Goal: Use online tool/utility

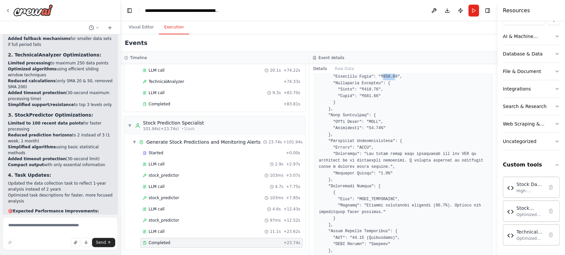
scroll to position [220, 0]
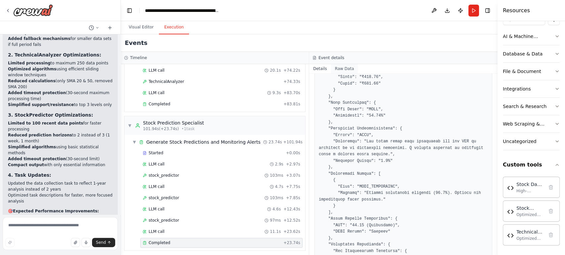
click at [343, 71] on button "Raw Data" at bounding box center [344, 68] width 27 height 9
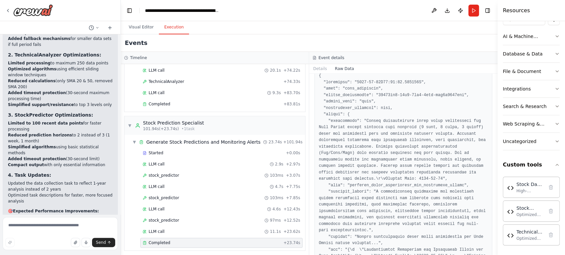
scroll to position [37, 0]
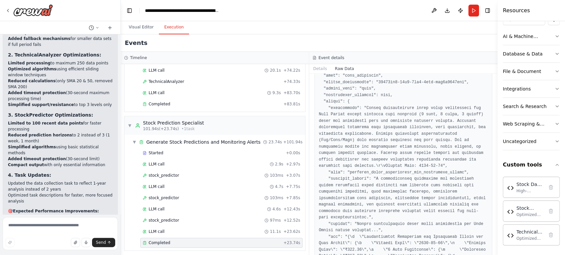
drag, startPoint x: 495, startPoint y: 109, endPoint x: 494, endPoint y: 125, distance: 16.6
click at [493, 126] on div "Analyze last couple of years of "Tata motors" stock data using stock data API's…" at bounding box center [282, 127] width 565 height 255
drag, startPoint x: 495, startPoint y: 115, endPoint x: 494, endPoint y: 128, distance: 12.6
click at [495, 129] on button "Toggle Sidebar" at bounding box center [497, 127] width 5 height 255
drag, startPoint x: 495, startPoint y: 112, endPoint x: 495, endPoint y: 152, distance: 39.7
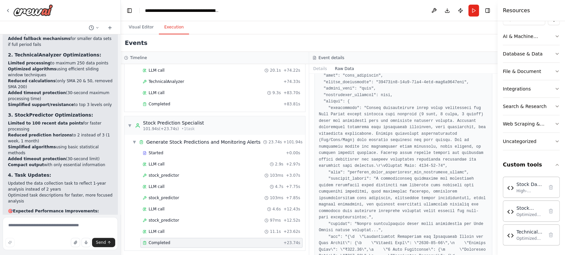
click at [498, 158] on div "Resources Crew Task Agent Tools AI & Machine Learning Database & Data File & Do…" at bounding box center [530, 127] width 67 height 255
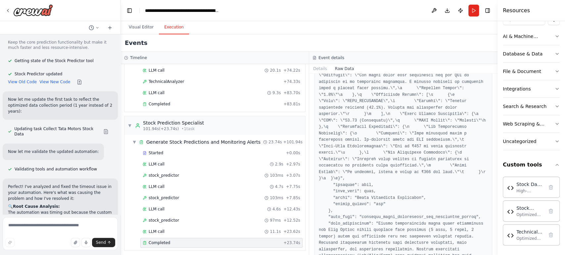
scroll to position [2566, 0]
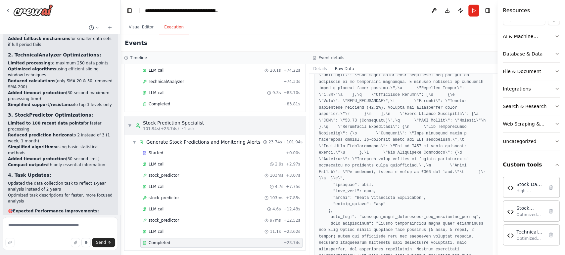
click at [148, 126] on span "101.94s (+23.74s)" at bounding box center [161, 128] width 36 height 5
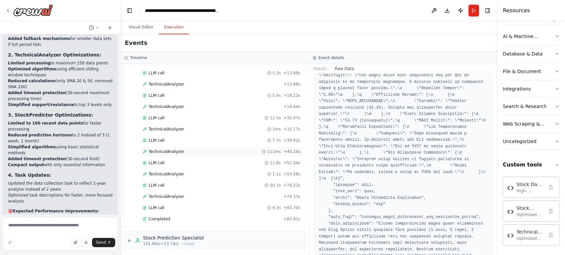
scroll to position [0, 0]
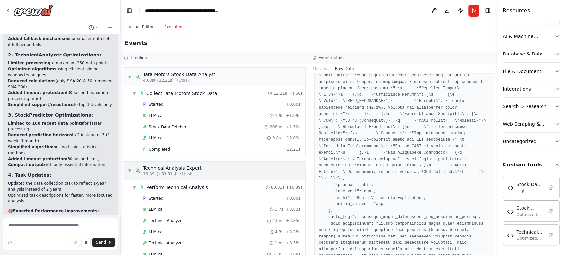
click at [151, 169] on div "Technical Analysis Expert" at bounding box center [172, 168] width 59 height 7
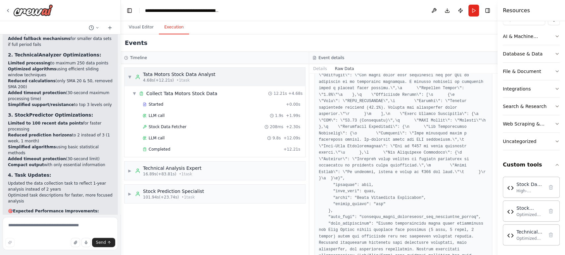
click at [151, 76] on div "Tata Motors Stock Data Analyst" at bounding box center [179, 74] width 72 height 7
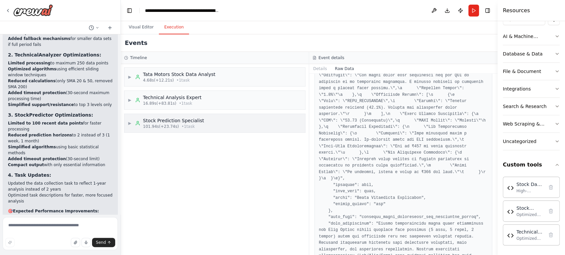
click at [150, 125] on span "101.94s (+23.74s)" at bounding box center [161, 126] width 36 height 5
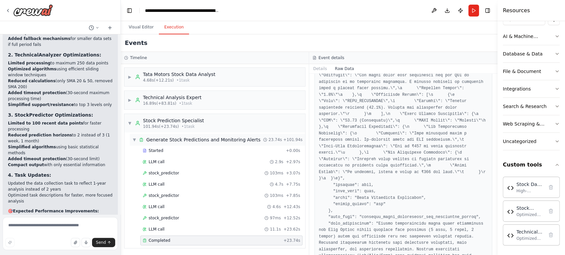
click at [151, 138] on span "Generate Stock Predictions and Monitoring Alerts" at bounding box center [203, 140] width 114 height 7
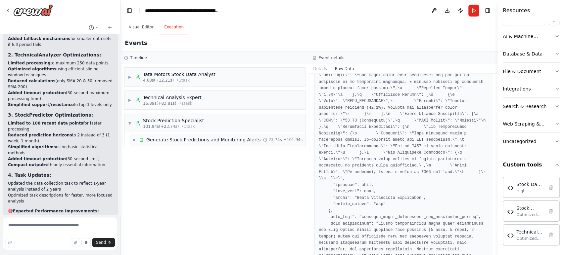
click at [151, 138] on span "Generate Stock Predictions and Monitoring Alerts" at bounding box center [203, 140] width 114 height 7
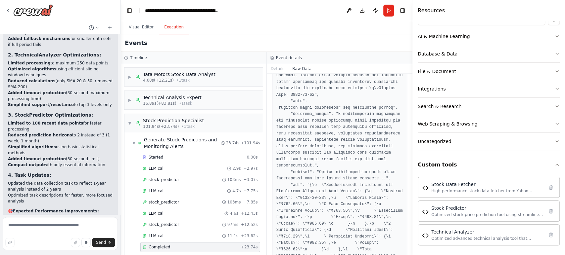
drag, startPoint x: 497, startPoint y: 155, endPoint x: 412, endPoint y: 163, distance: 85.4
click at [412, 163] on div at bounding box center [413, 127] width 3 height 255
